Goal: Transaction & Acquisition: Subscribe to service/newsletter

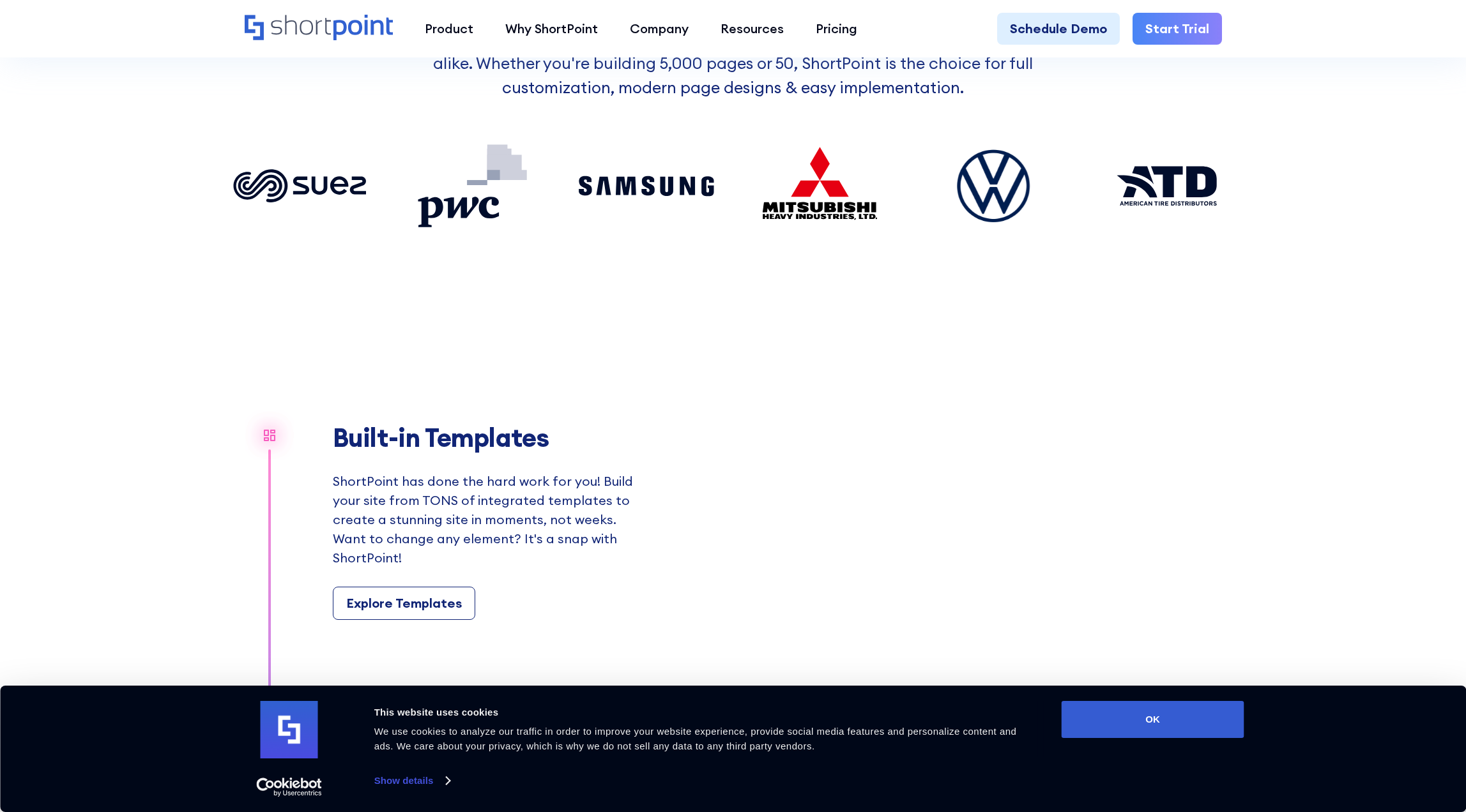
scroll to position [1532, 0]
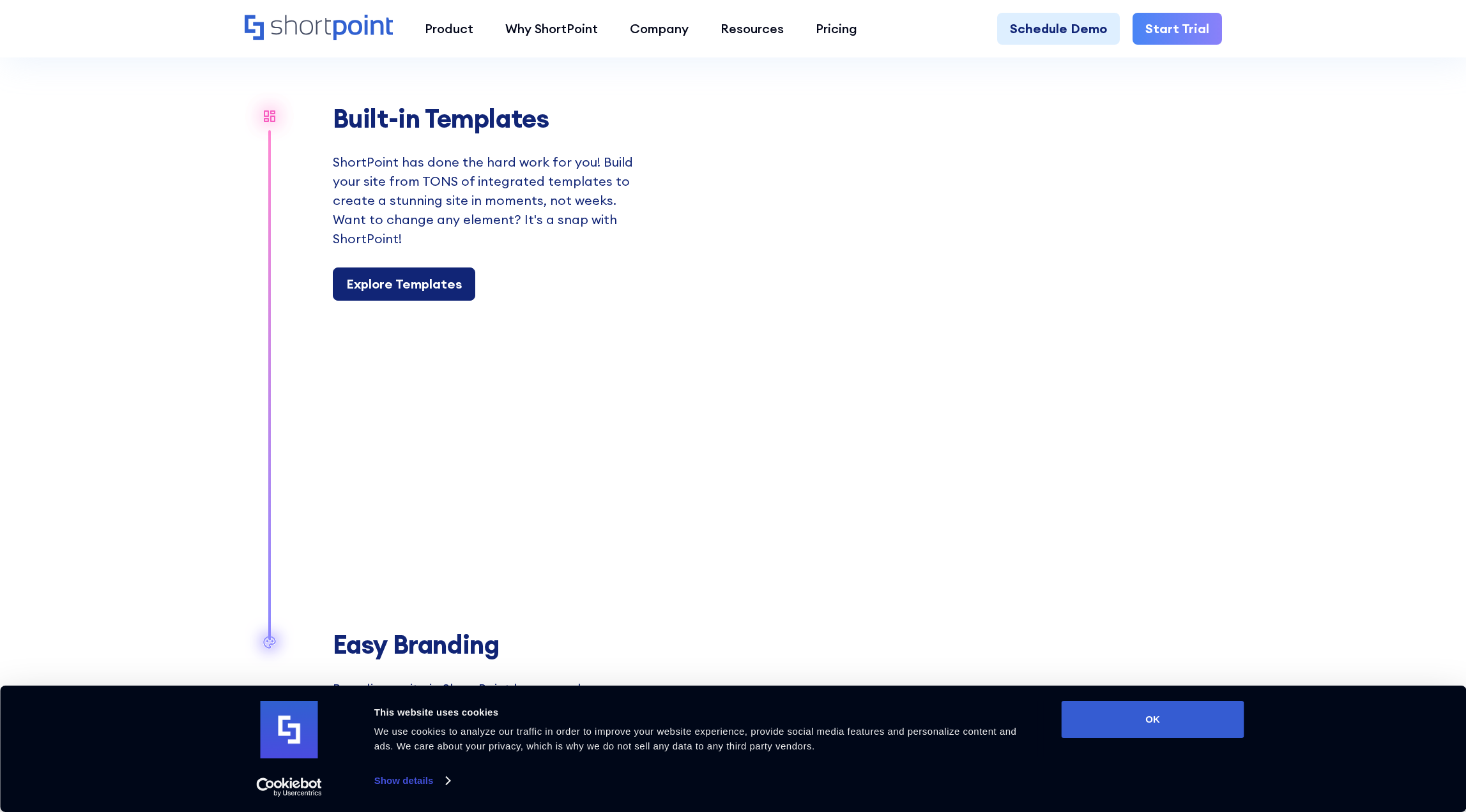
click at [385, 276] on div "Explore Templates" at bounding box center [404, 284] width 116 height 19
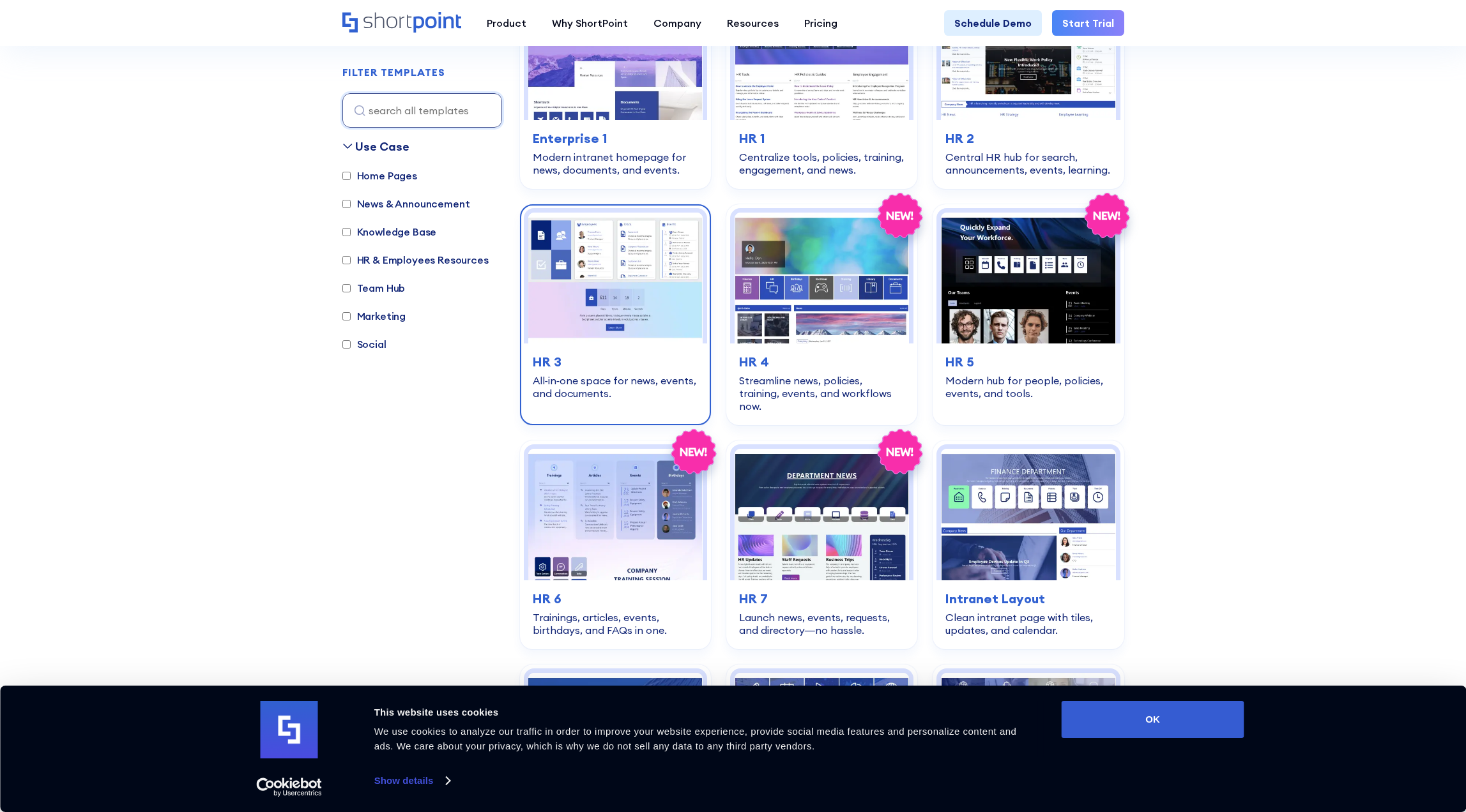
scroll to position [511, 0]
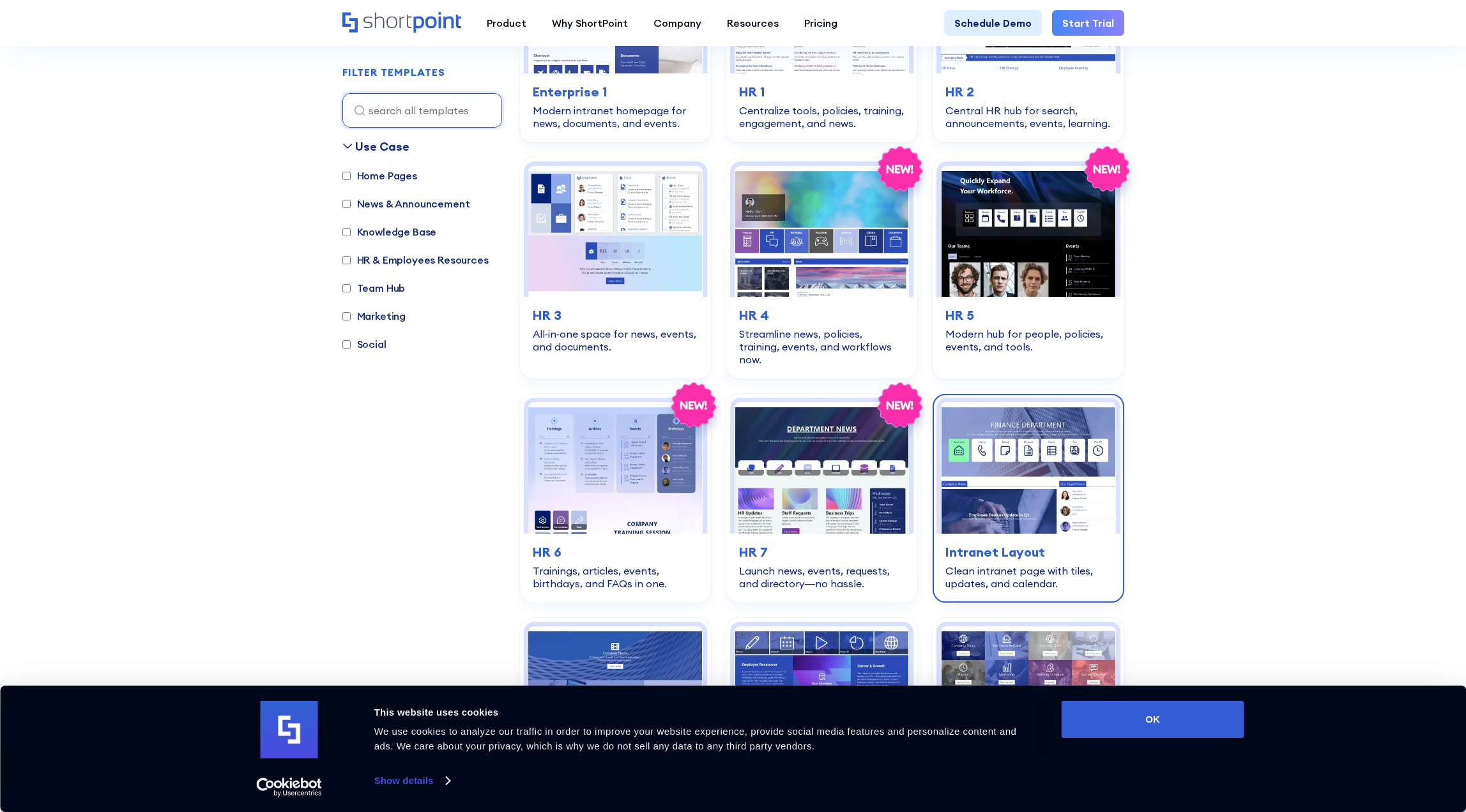
click at [991, 441] on img at bounding box center [1028, 467] width 174 height 131
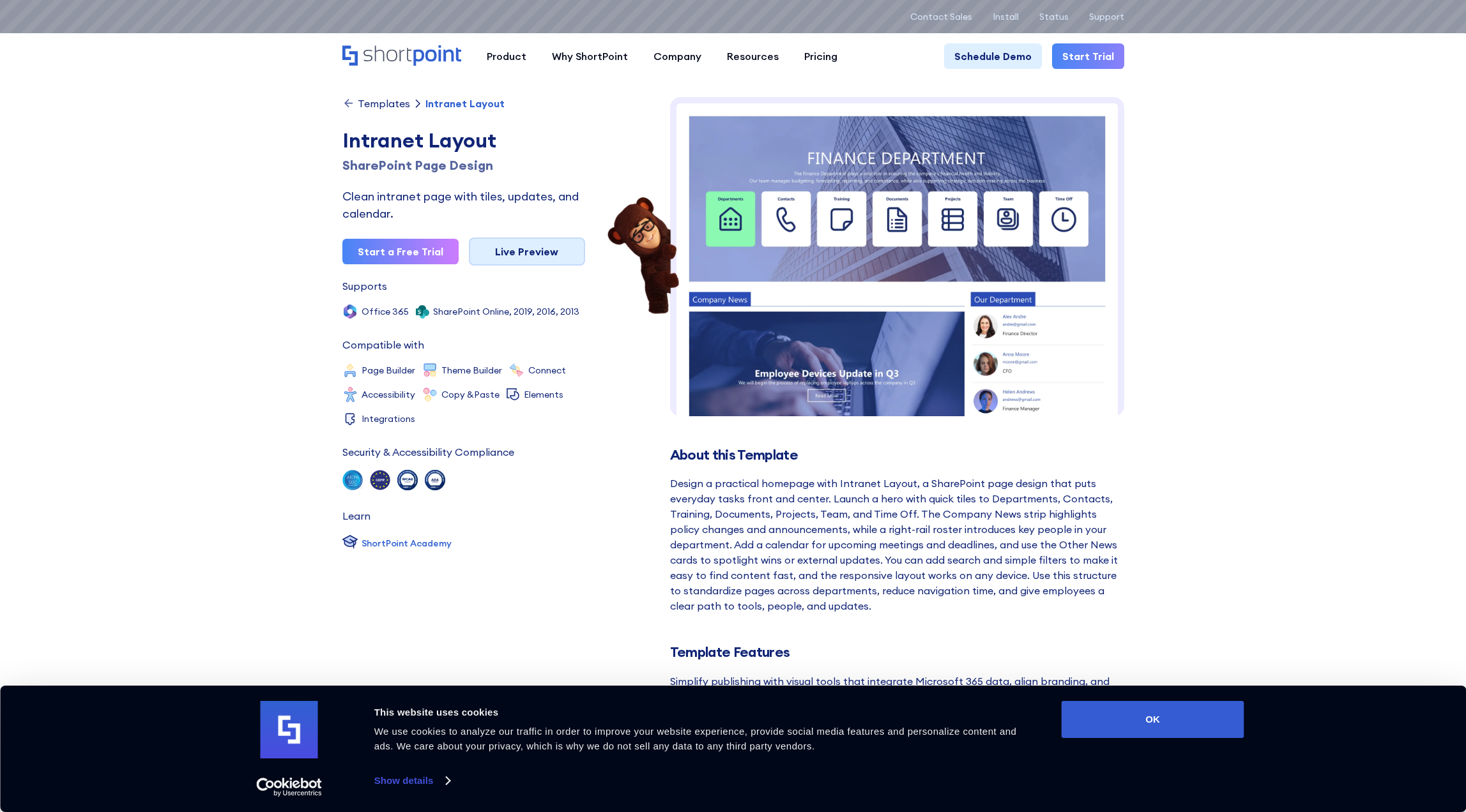
click at [545, 252] on link "Live Preview" at bounding box center [527, 251] width 117 height 28
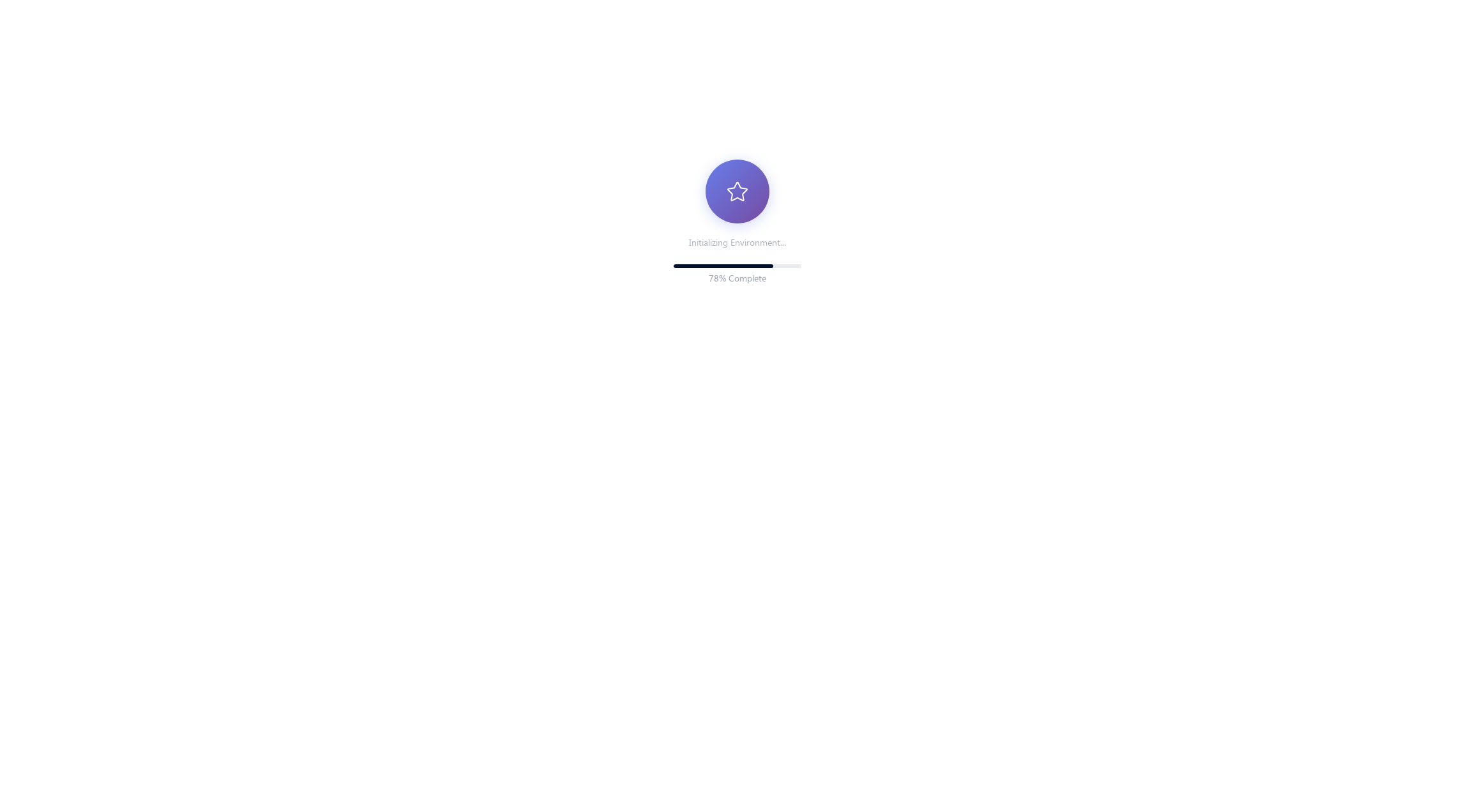
scroll to position [10, 10]
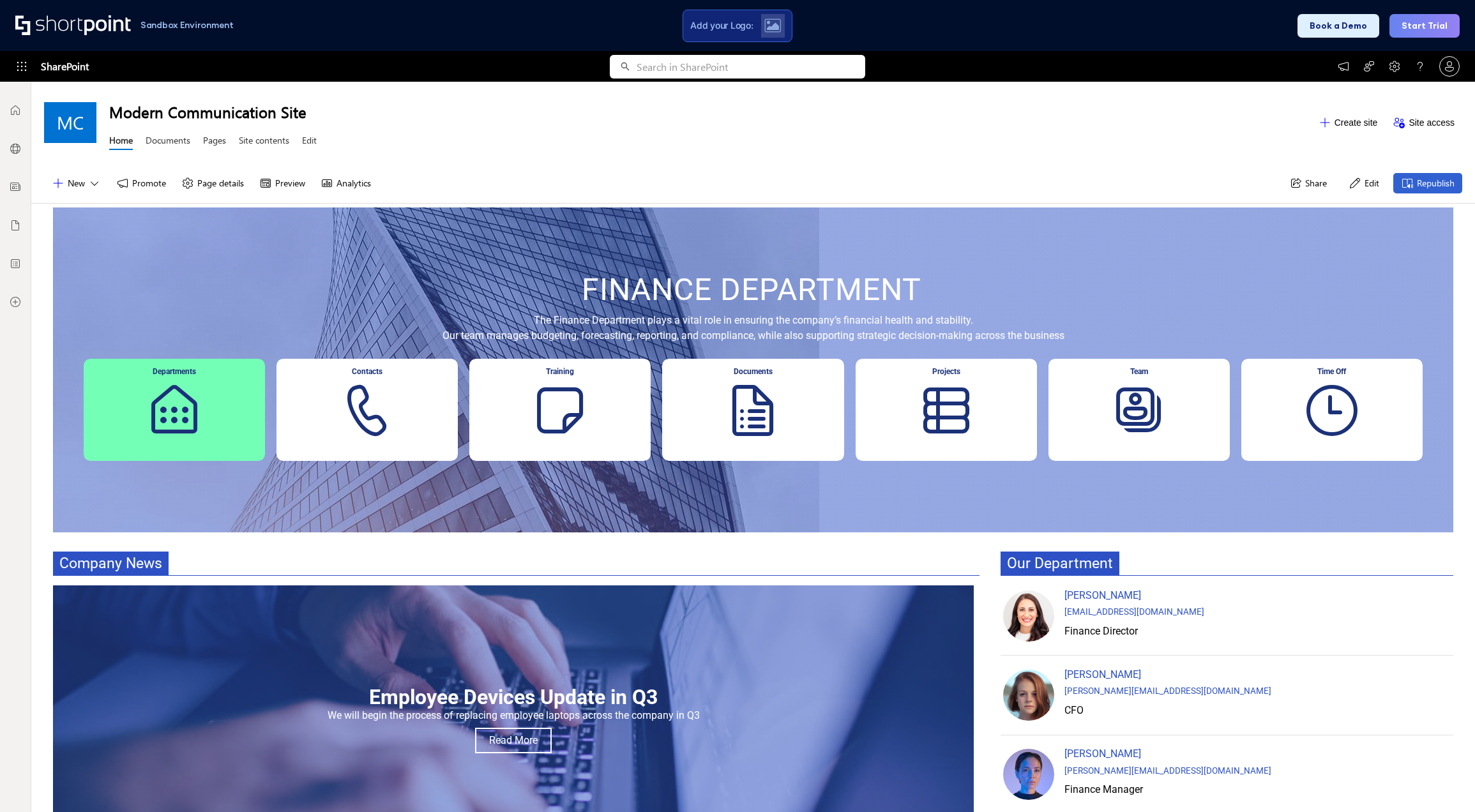
click at [365, 405] on div "Contacts" at bounding box center [367, 410] width 181 height 102
click at [190, 401] on div "Departments" at bounding box center [174, 410] width 181 height 102
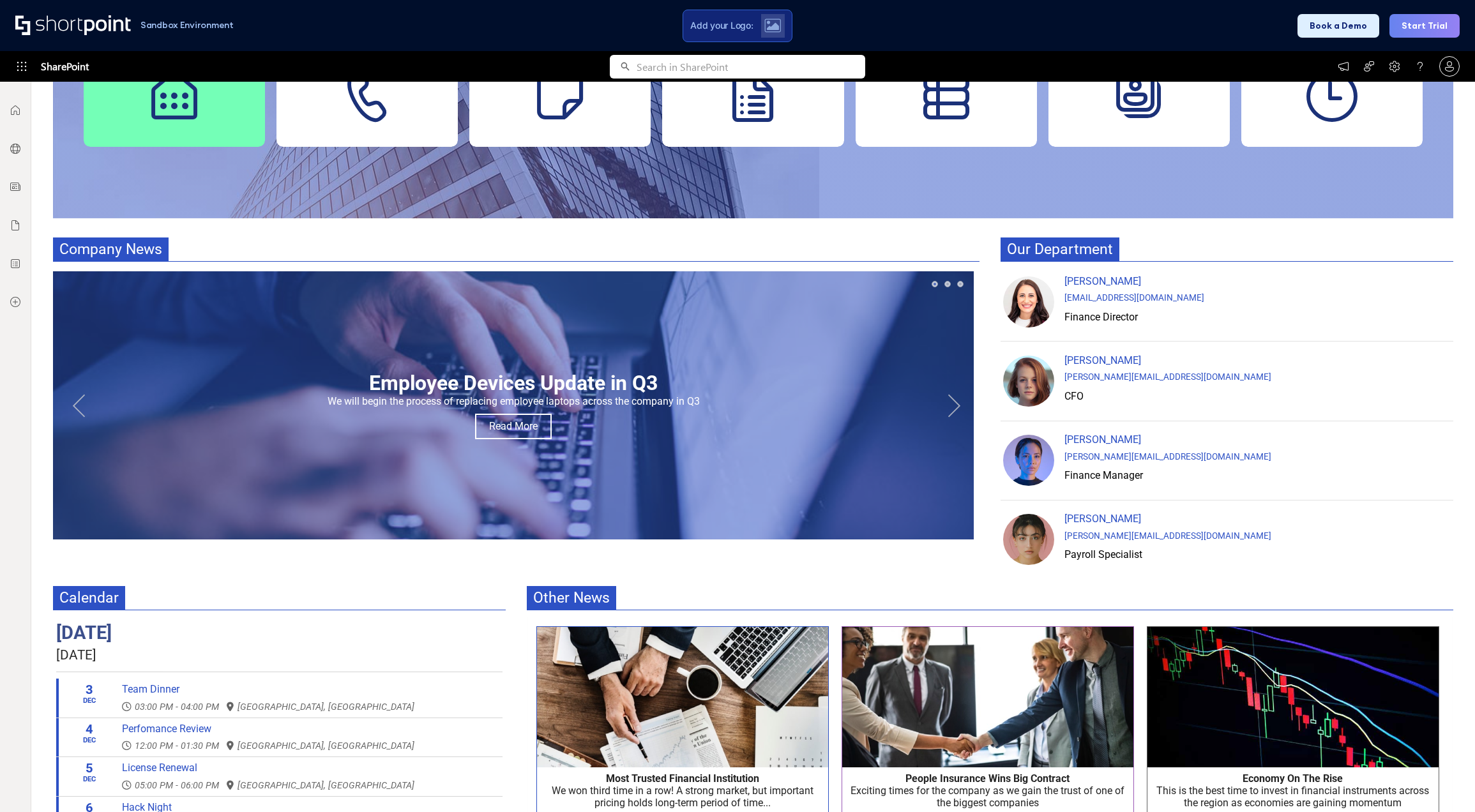
scroll to position [319, 0]
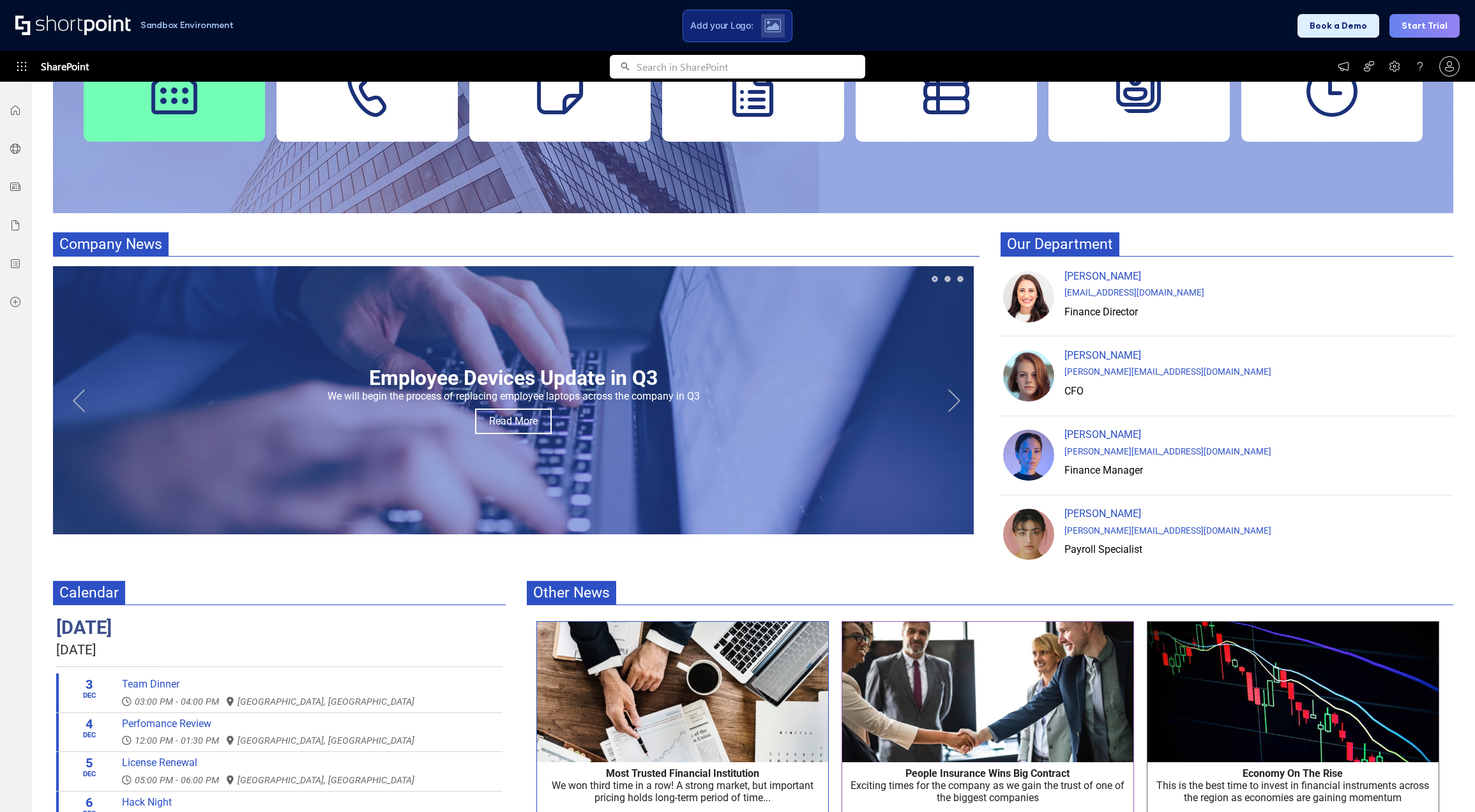
click at [948, 403] on button "Next" at bounding box center [954, 400] width 25 height 25
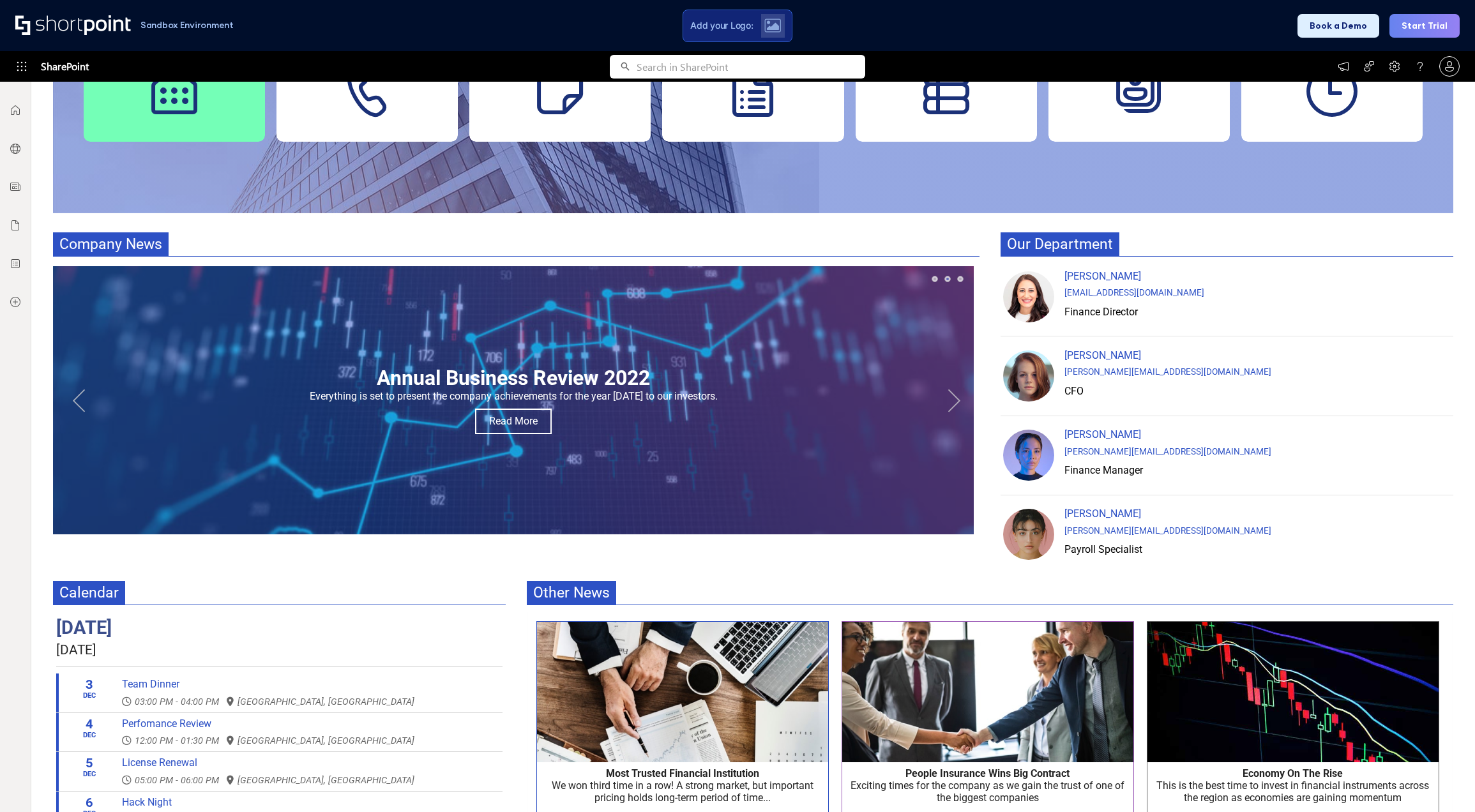
click at [948, 403] on button "Next" at bounding box center [954, 400] width 25 height 25
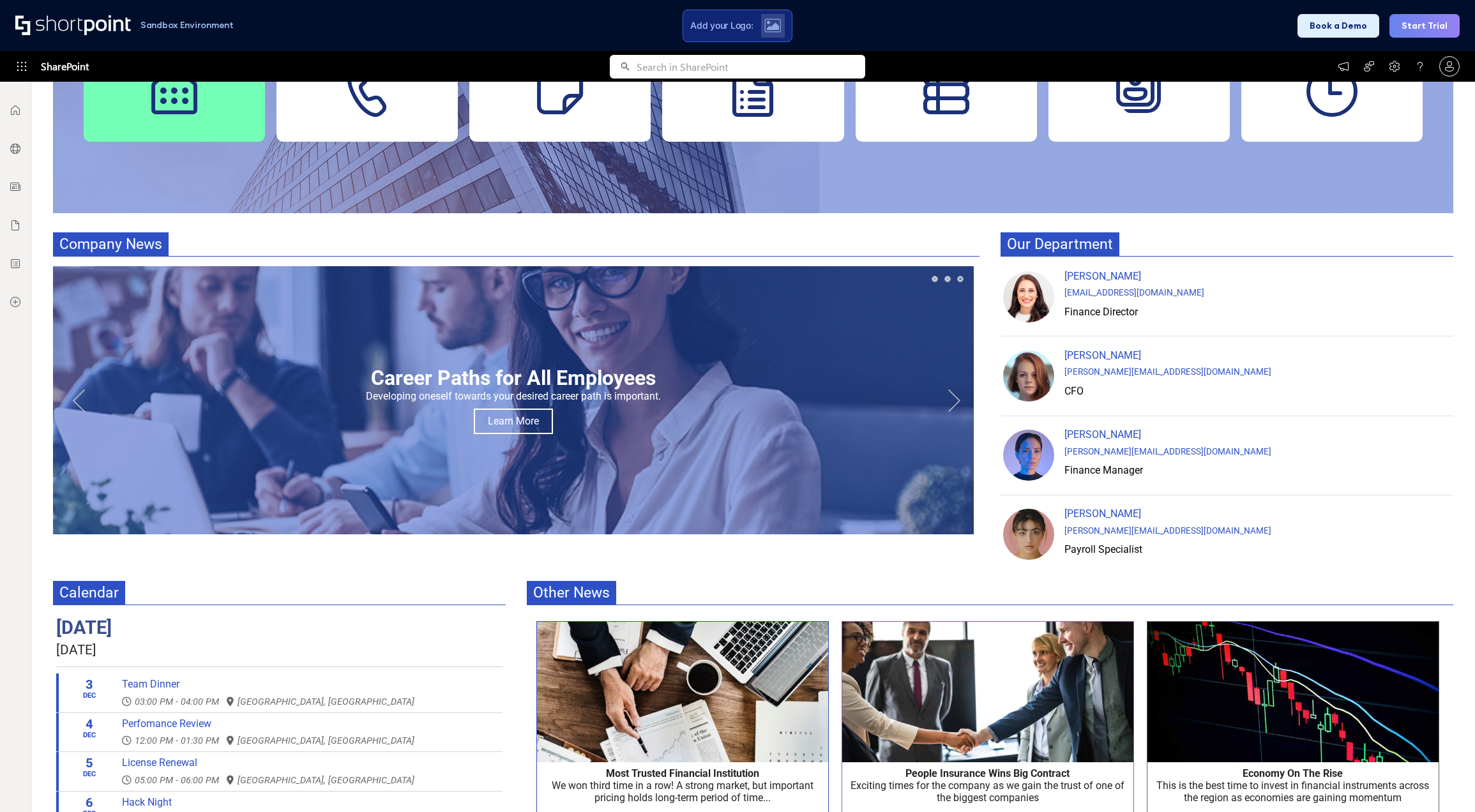
click at [948, 403] on button "Next" at bounding box center [954, 400] width 25 height 25
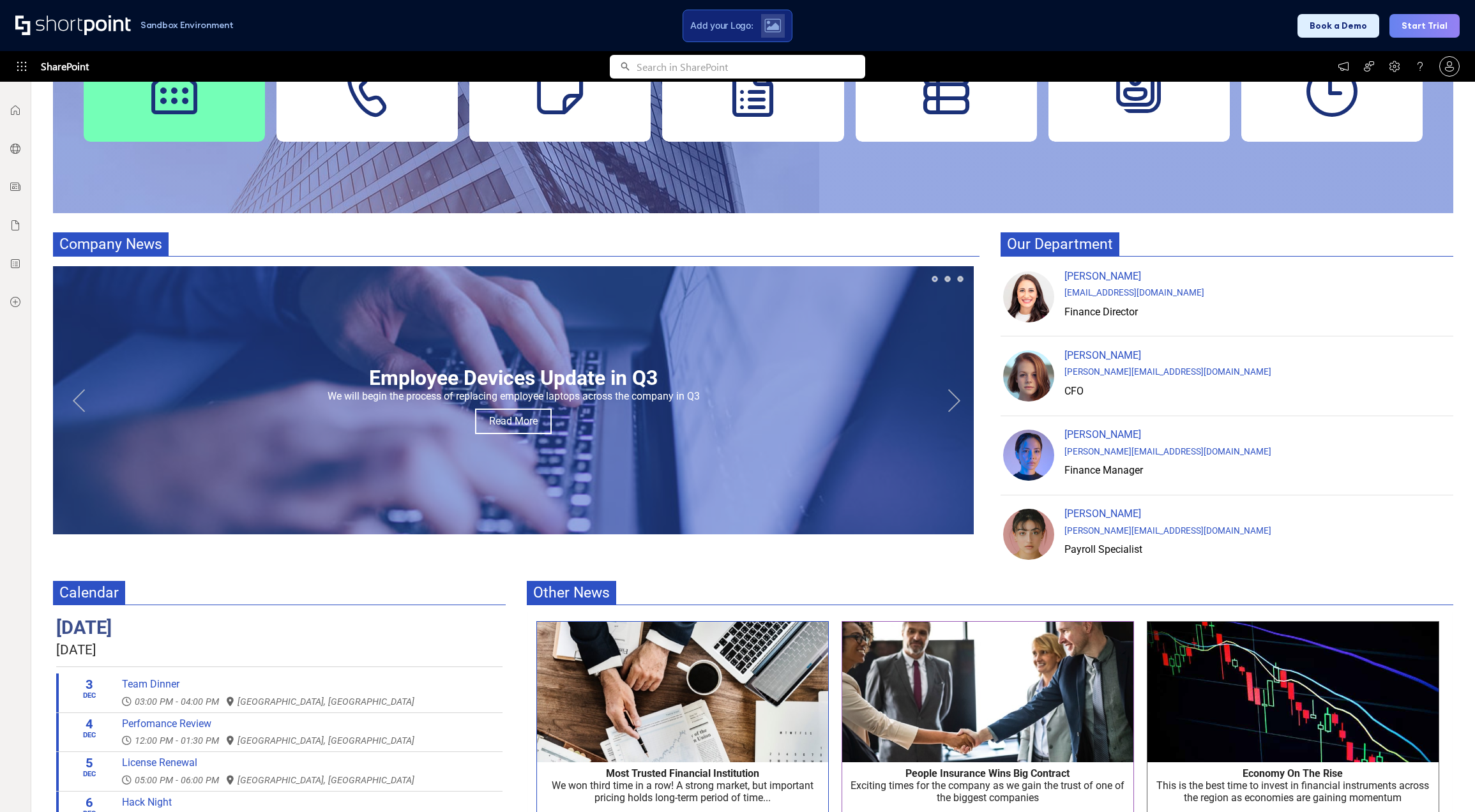
click at [948, 403] on button "Next" at bounding box center [954, 400] width 25 height 25
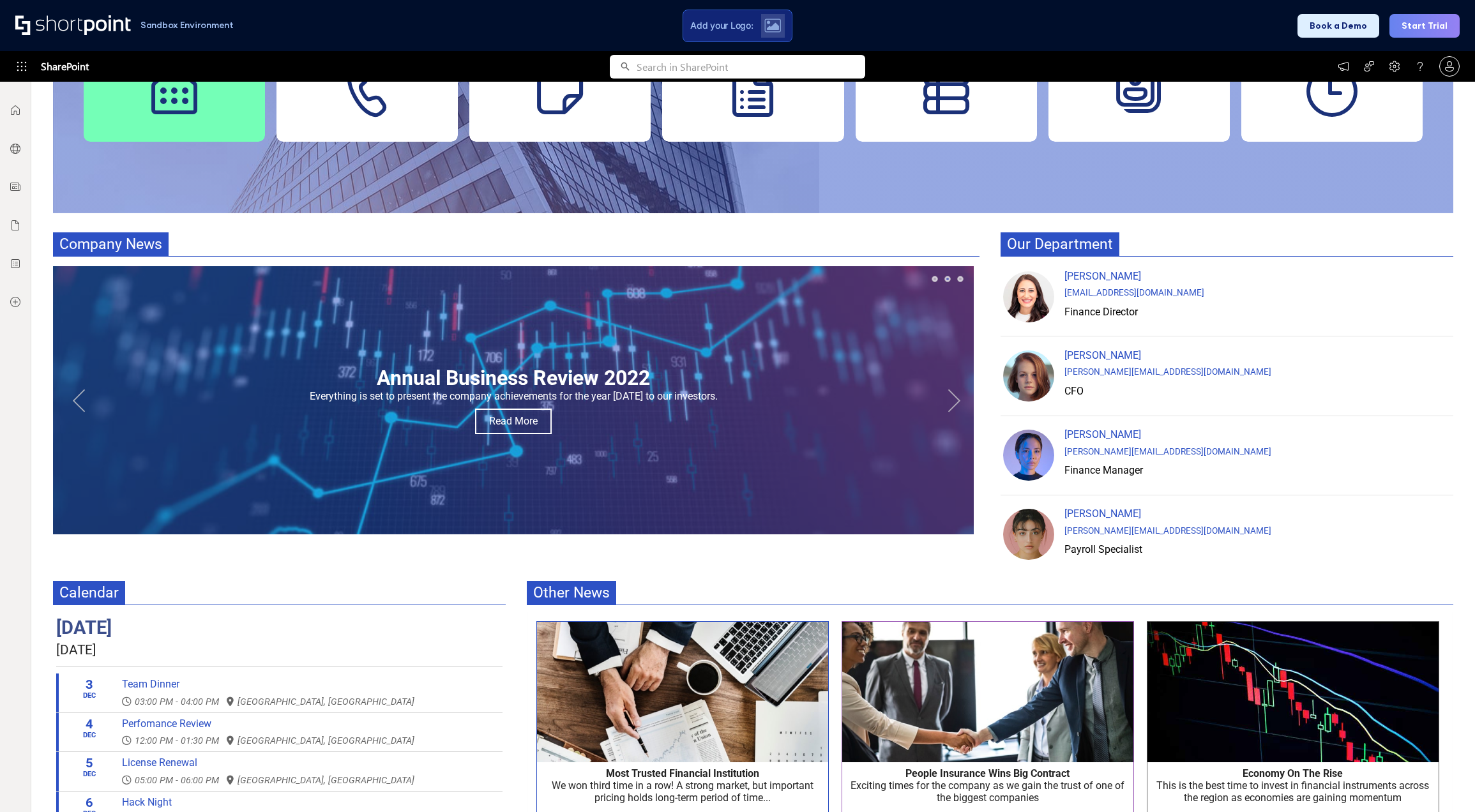
click at [948, 403] on button "Next" at bounding box center [954, 400] width 25 height 25
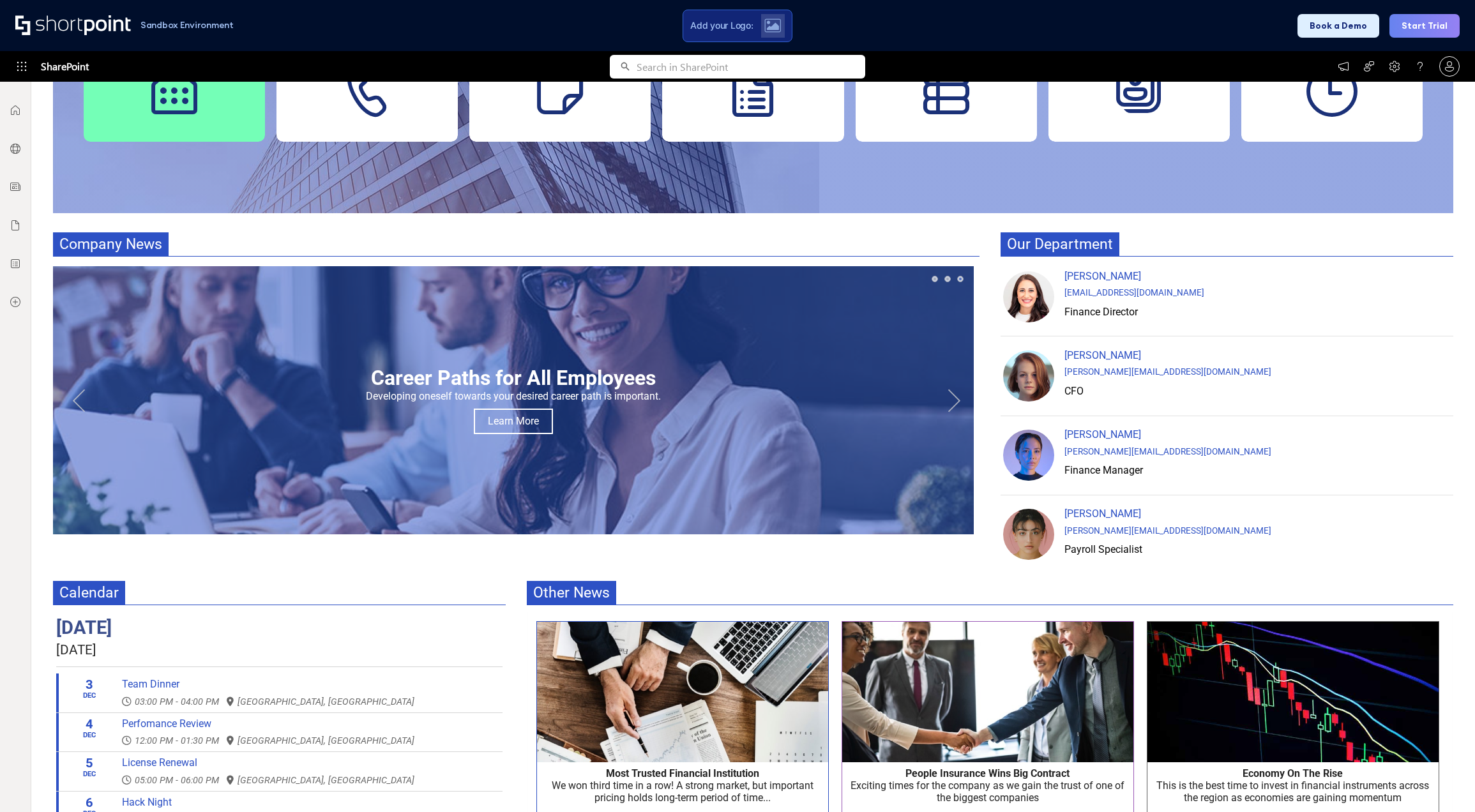
click at [948, 403] on button "Next" at bounding box center [954, 400] width 25 height 25
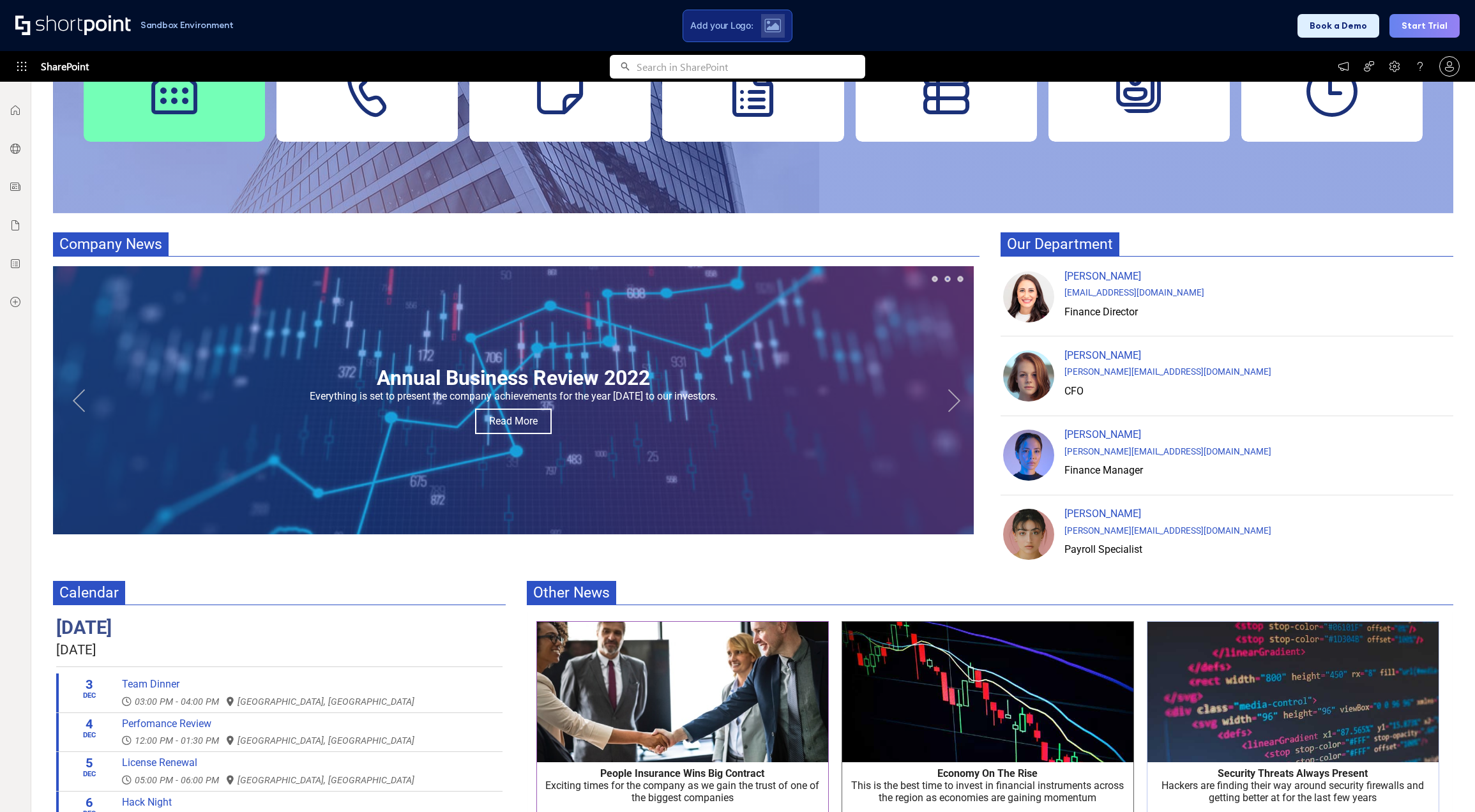
click at [948, 403] on button "Next" at bounding box center [954, 400] width 25 height 25
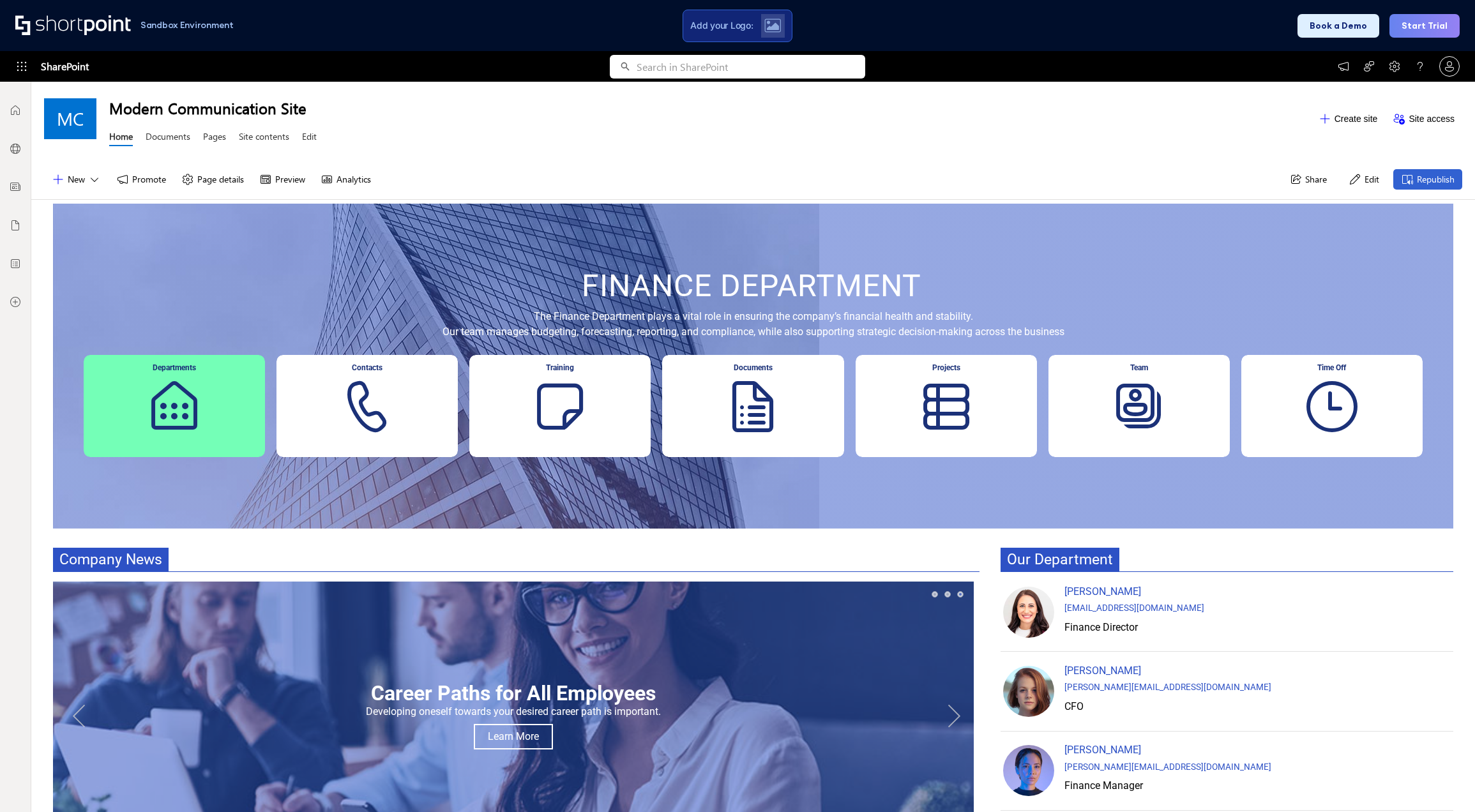
scroll to position [0, 0]
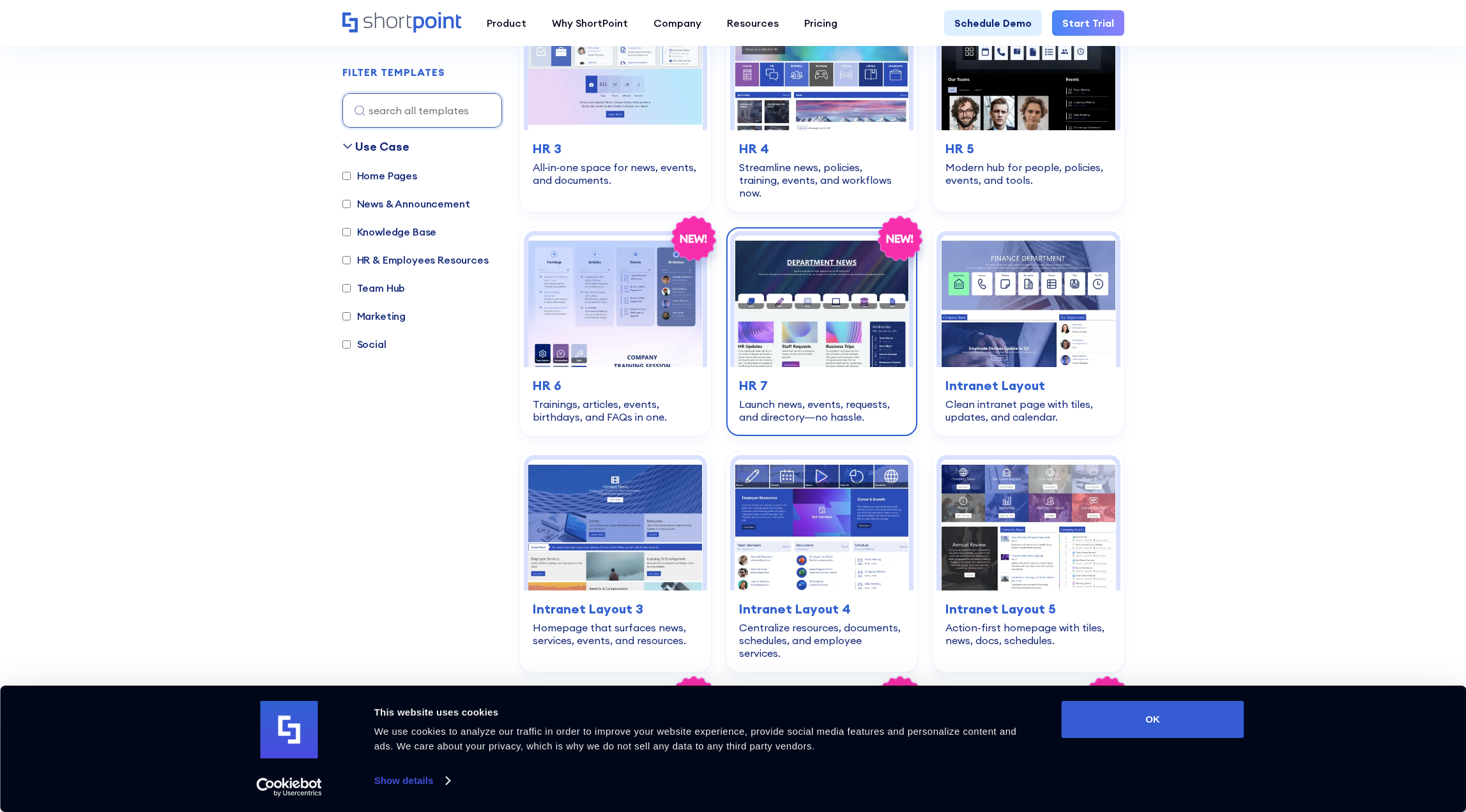
scroll to position [703, 0]
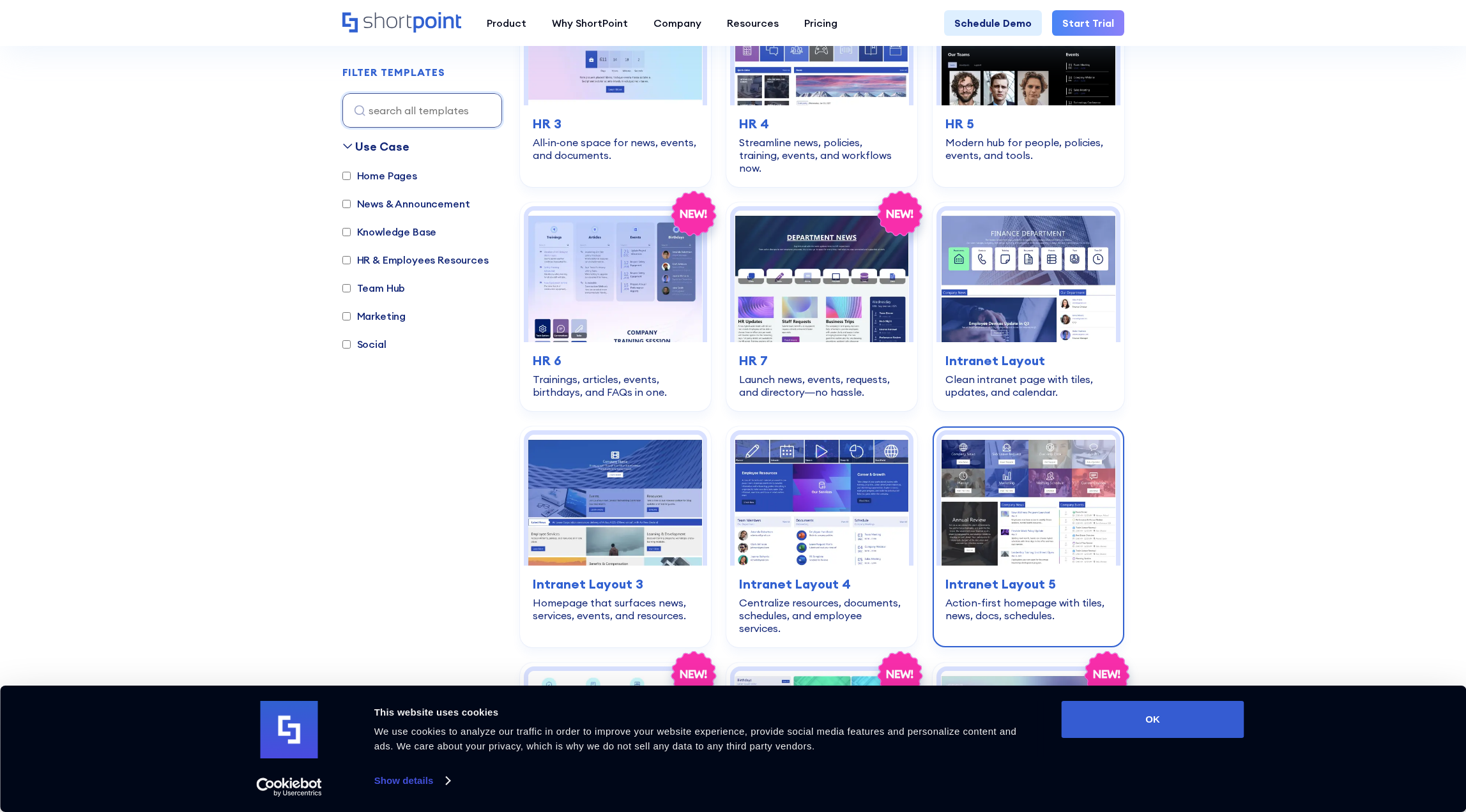
click at [975, 470] on img at bounding box center [1028, 500] width 174 height 131
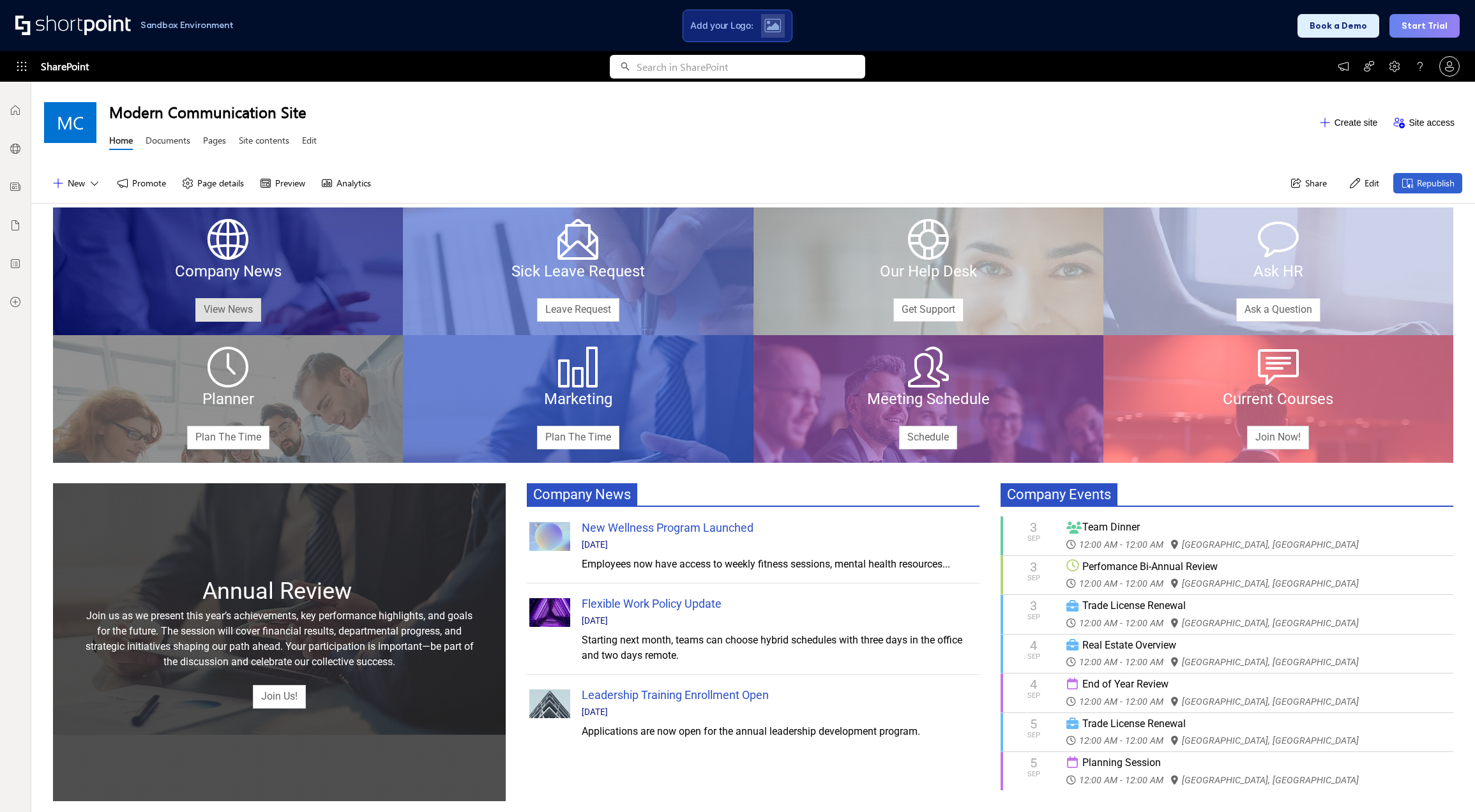
click at [220, 307] on link "View News" at bounding box center [228, 310] width 66 height 24
click at [1424, 24] on button "Start Trial" at bounding box center [1424, 26] width 70 height 24
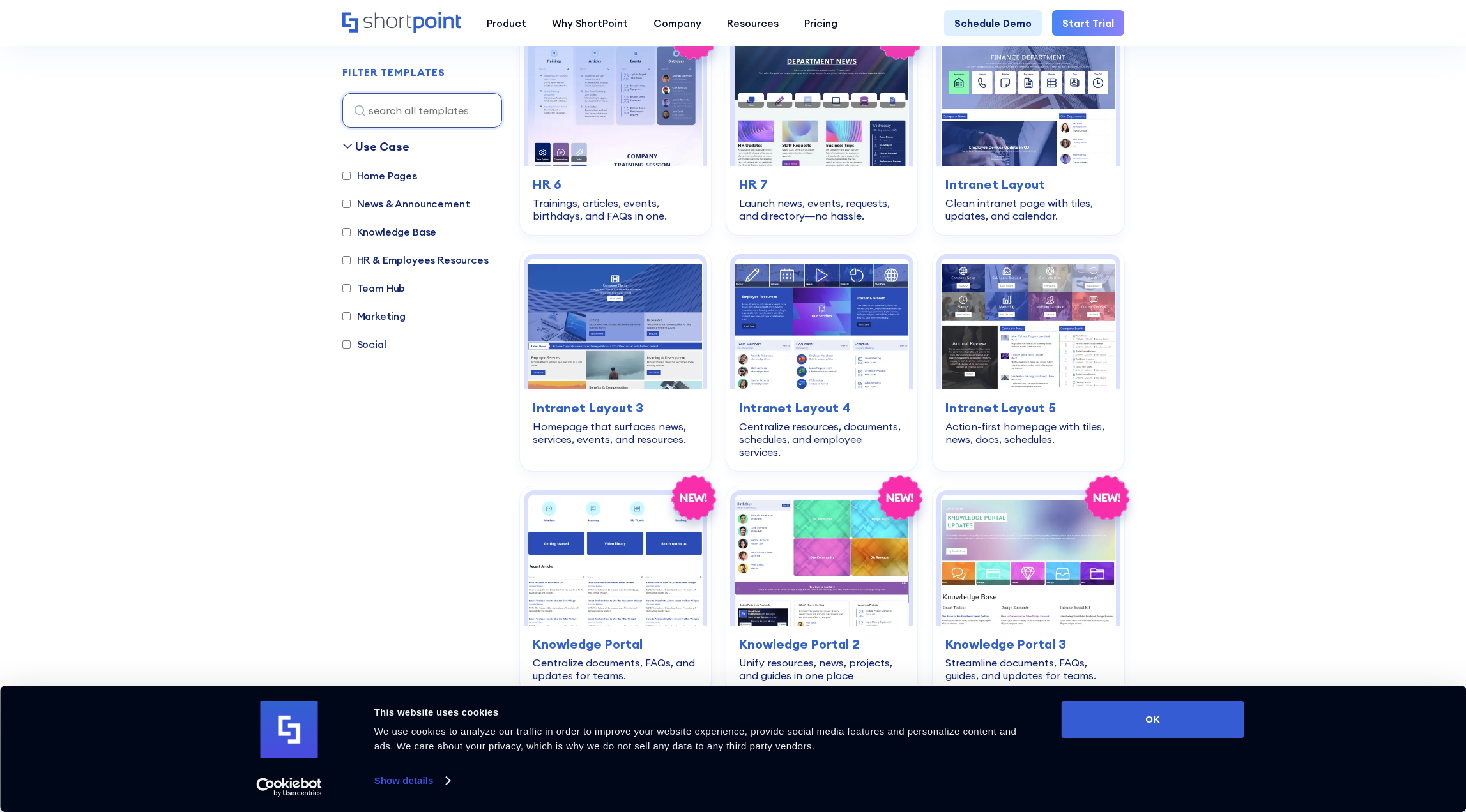
scroll to position [873, 0]
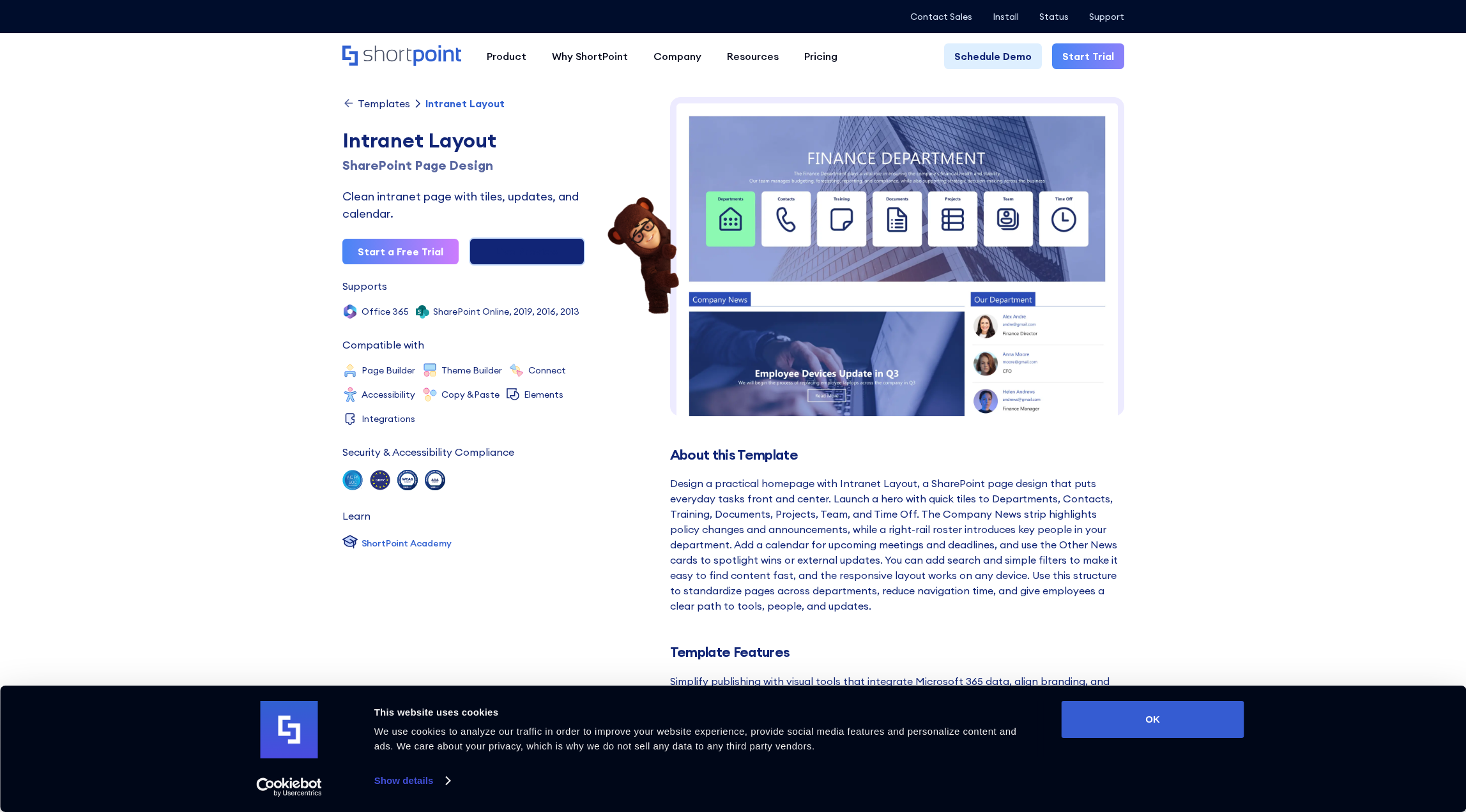
scroll to position [12, 0]
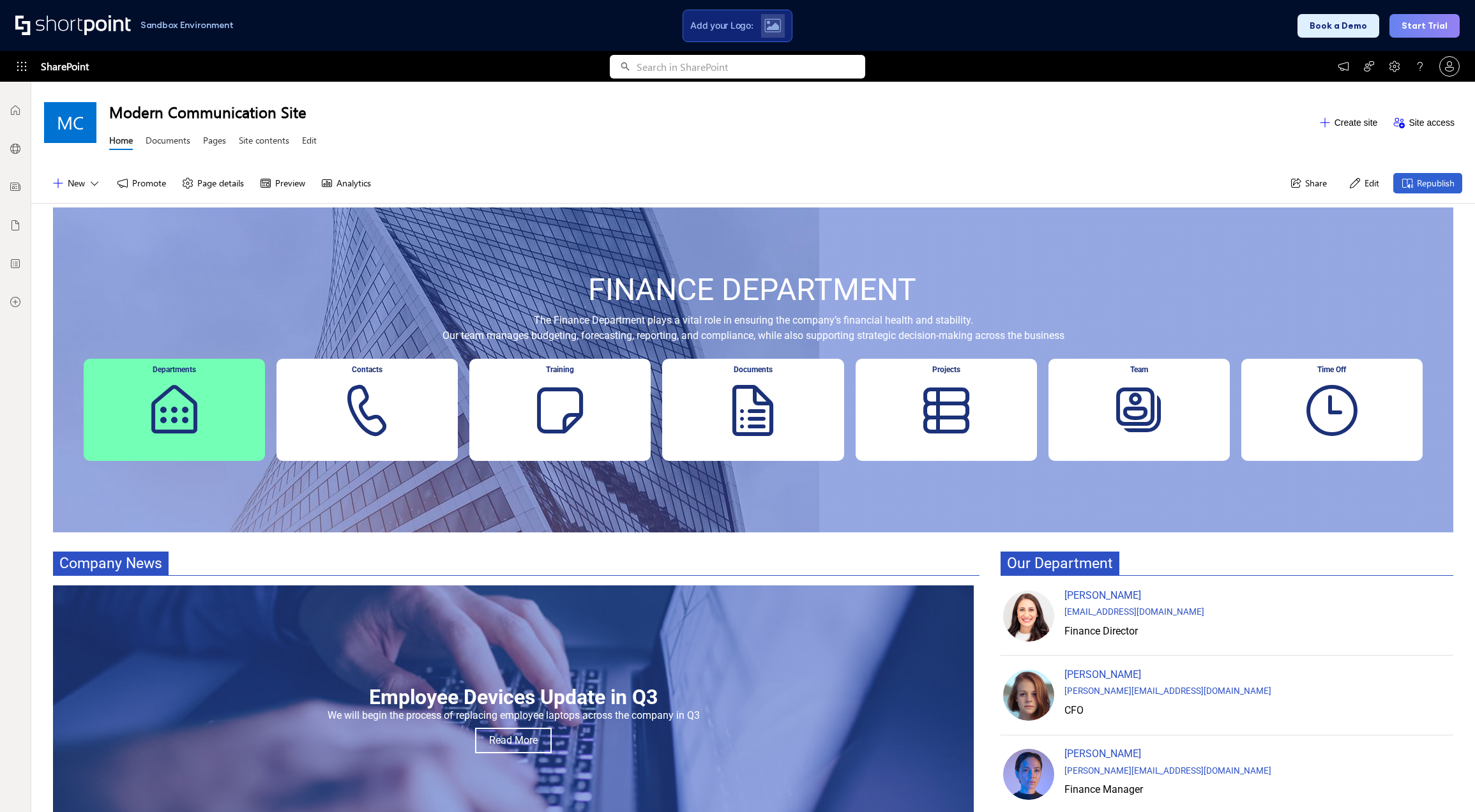
scroll to position [10, 10]
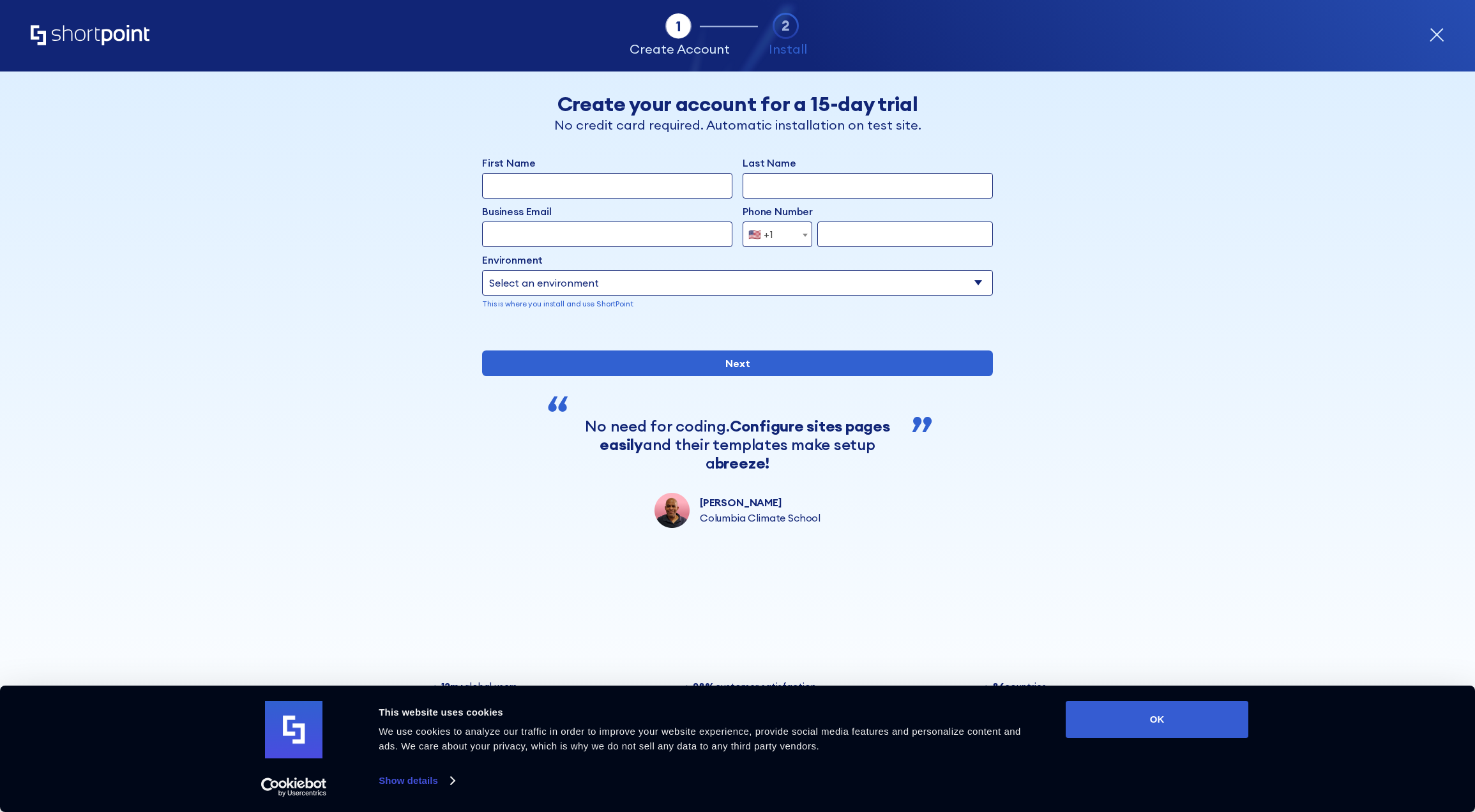
click at [548, 284] on select "Select an environment Microsoft 365 SharePoint Online SharePoint Subscription E…" at bounding box center [738, 283] width 511 height 25
select select "SharePoint Online"
click at [482, 270] on select "Select an environment Microsoft 365 SharePoint Online SharePoint Subscription E…" at bounding box center [738, 283] width 511 height 25
click at [776, 25] on icon "form" at bounding box center [786, 26] width 27 height 27
